Goal: Task Accomplishment & Management: Complete application form

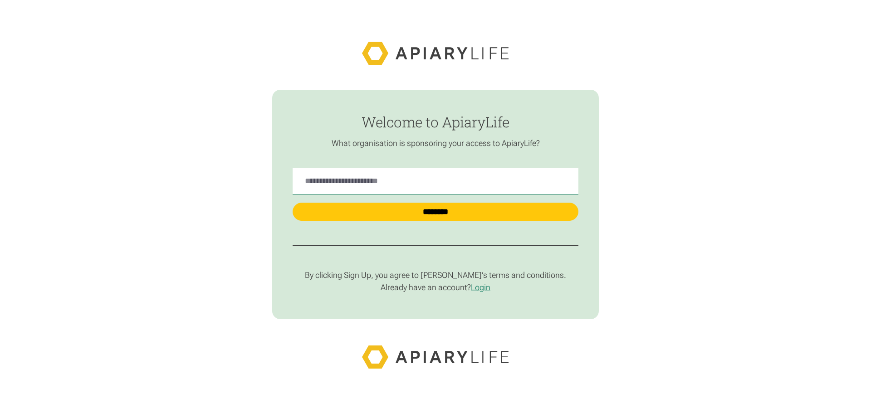
click at [333, 227] on div "Welcome to ApiaryLife What organisation is sponsoring your access to ApiaryLife…" at bounding box center [436, 205] width 286 height 230
